Goal: Task Accomplishment & Management: Manage account settings

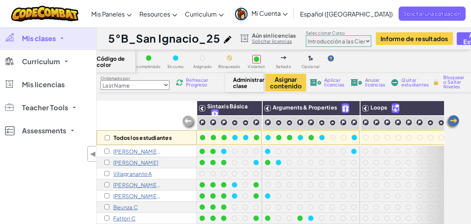
select select "560f1a9f22961295f9427742"
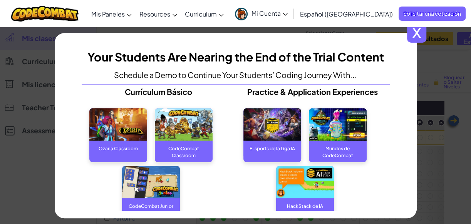
click at [416, 34] on span "x" at bounding box center [416, 32] width 19 height 19
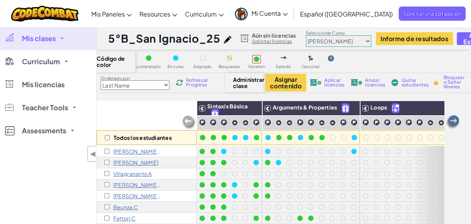
click at [468, 157] on div "Todos los estudiantes Sintaxis Básica Arguments & Properties Loops Variables Go…" at bounding box center [284, 213] width 374 height 224
click at [287, 13] on span "Mi Cuenta" at bounding box center [269, 13] width 36 height 8
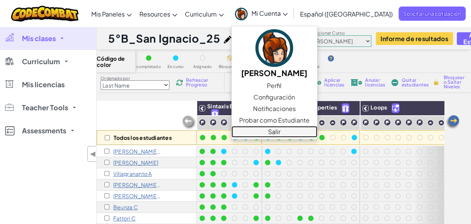
click at [291, 135] on link "Salir" at bounding box center [274, 132] width 86 height 12
